Goal: Check status: Check status

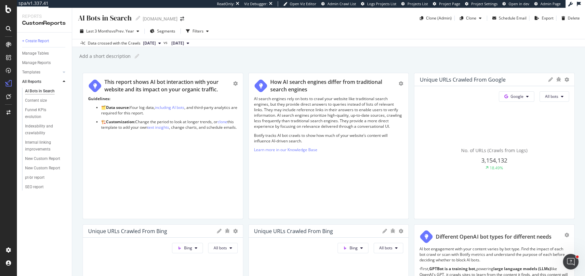
scroll to position [1009, 0]
